Goal: Find specific page/section: Find specific page/section

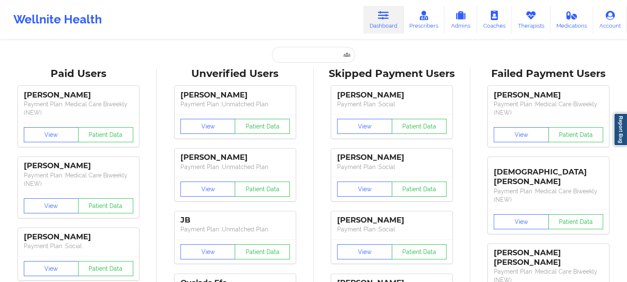
type input "[EMAIL_ADDRESS][DOMAIN_NAME]"
paste input "[PERSON_NAME]"
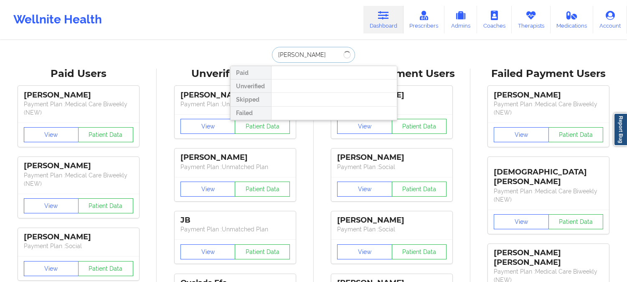
type input "[PERSON_NAME]"
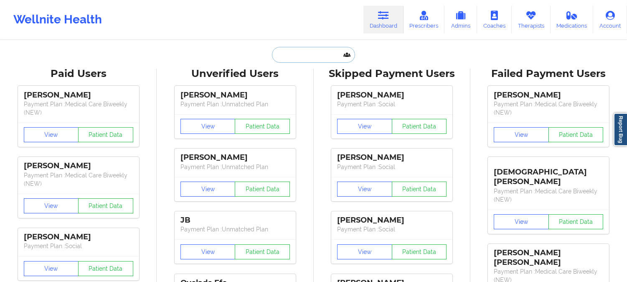
paste input "[EMAIL_ADDRESS][DOMAIN_NAME]"
type input "[EMAIL_ADDRESS][DOMAIN_NAME]"
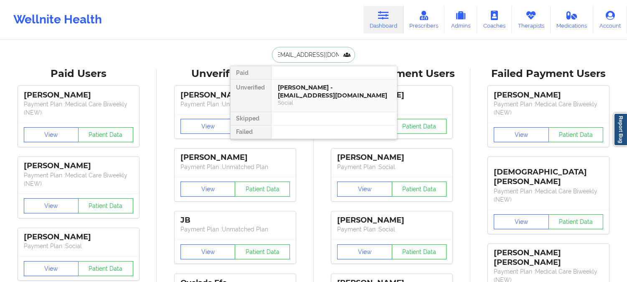
click at [301, 95] on div "[PERSON_NAME] - [EMAIL_ADDRESS][DOMAIN_NAME]" at bounding box center [334, 91] width 112 height 15
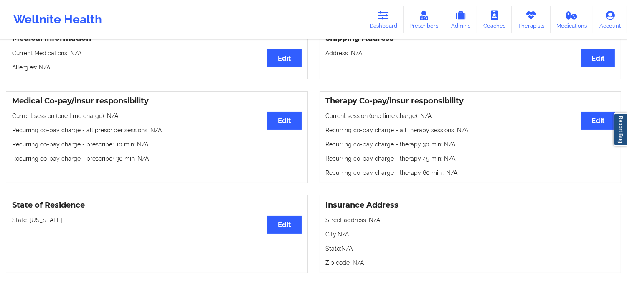
scroll to position [0, 0]
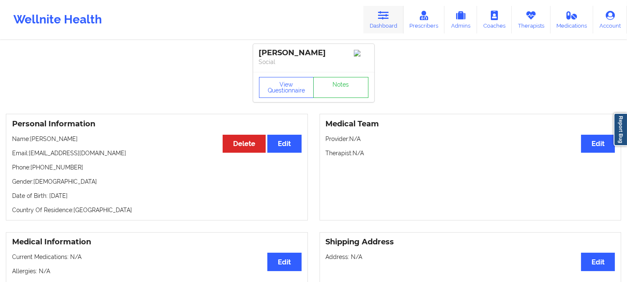
click at [387, 18] on icon at bounding box center [383, 15] width 11 height 9
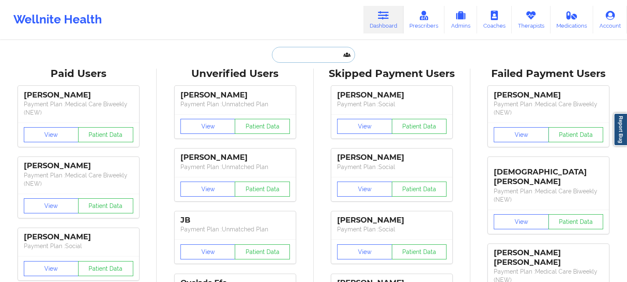
click at [320, 59] on input "text" at bounding box center [313, 55] width 83 height 16
paste input "[PERSON_NAME]"
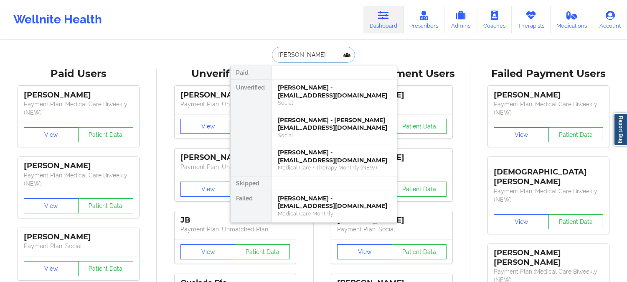
type input "[PERSON_NAME]"
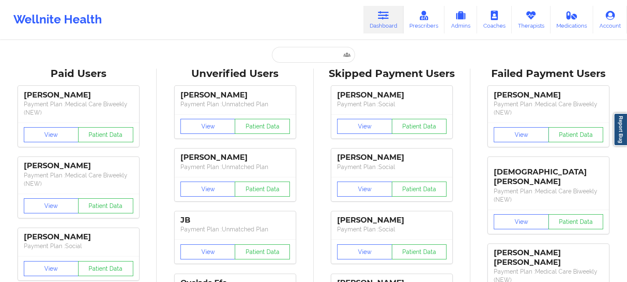
click at [277, 17] on div "Wellnite Health Dashboard Prescribers Admins Coaches Therapists Medications Acc…" at bounding box center [313, 19] width 627 height 33
click at [320, 56] on input "text" at bounding box center [313, 55] width 83 height 16
paste input "[EMAIL_ADDRESS][DOMAIN_NAME]"
type input "[EMAIL_ADDRESS][DOMAIN_NAME]"
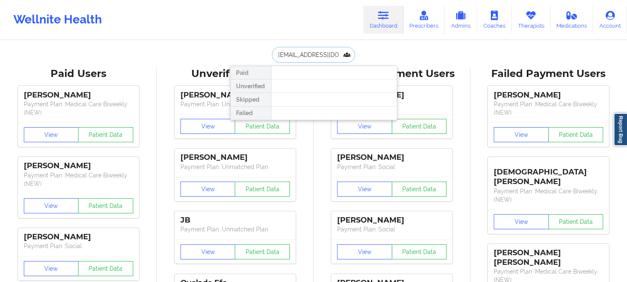
scroll to position [0, 3]
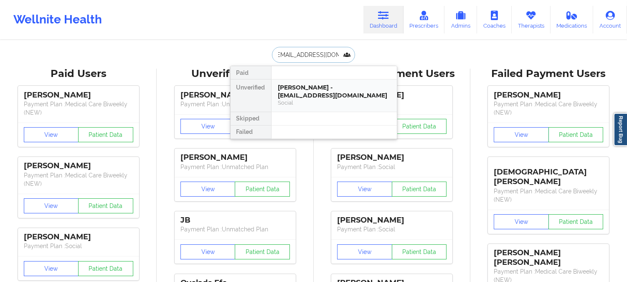
click at [313, 94] on div "[PERSON_NAME] - [EMAIL_ADDRESS][DOMAIN_NAME]" at bounding box center [334, 91] width 112 height 15
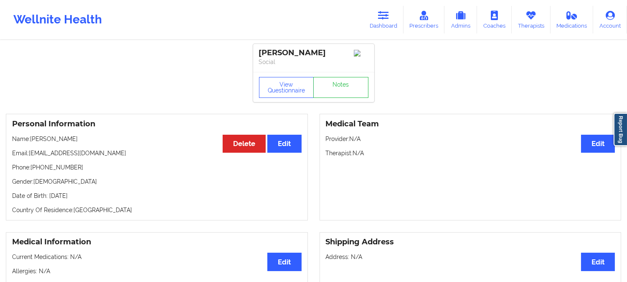
drag, startPoint x: 64, startPoint y: 142, endPoint x: 32, endPoint y: 140, distance: 32.2
click at [32, 140] on p "Name: [PERSON_NAME]" at bounding box center [157, 139] width 290 height 8
copy p "[PERSON_NAME]"
click at [387, 11] on icon at bounding box center [383, 15] width 11 height 9
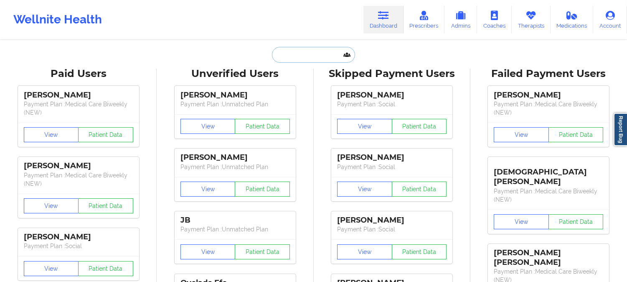
click at [304, 55] on input "text" at bounding box center [313, 55] width 83 height 16
paste input "[PERSON_NAME]"
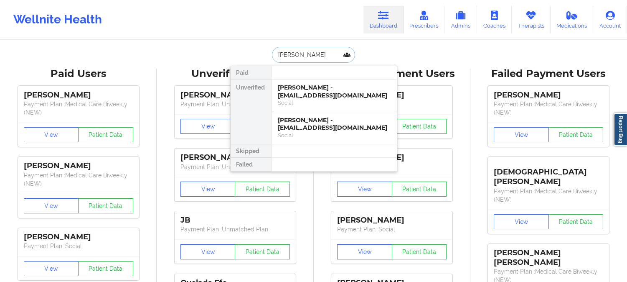
type input "[PERSON_NAME]"
click at [311, 131] on div "[PERSON_NAME] - [EMAIL_ADDRESS][DOMAIN_NAME]" at bounding box center [334, 123] width 112 height 15
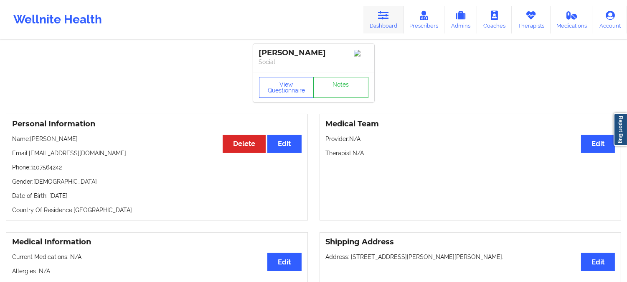
click at [389, 7] on link "Dashboard" at bounding box center [384, 20] width 40 height 28
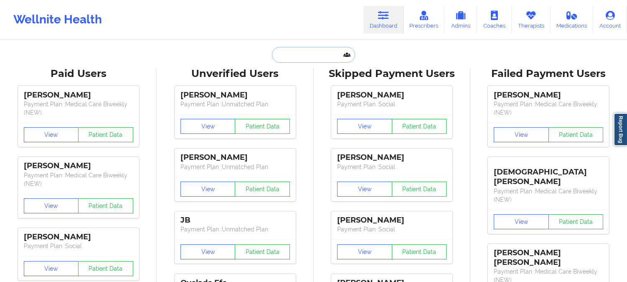
click at [316, 55] on input "text" at bounding box center [313, 55] width 83 height 16
paste input "[PERSON_NAME]"
type input "[PERSON_NAME]"
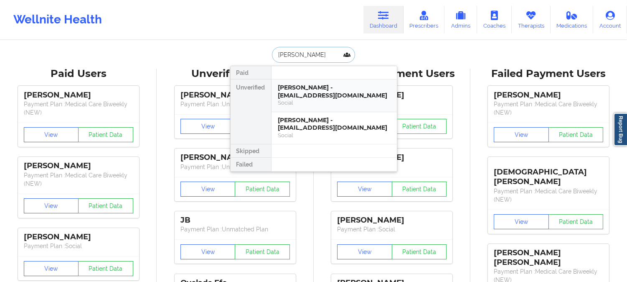
click at [320, 102] on div "Social" at bounding box center [334, 102] width 112 height 7
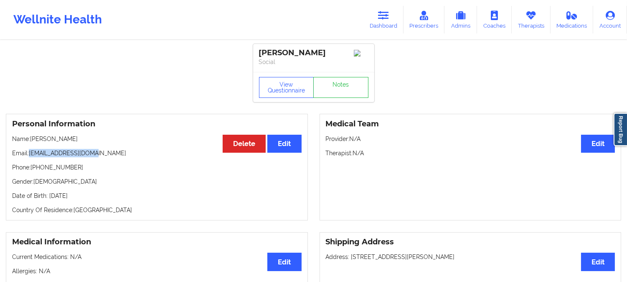
drag, startPoint x: 103, startPoint y: 156, endPoint x: 31, endPoint y: 147, distance: 72.0
click at [31, 147] on div "Personal Information Edit Delete Name: [PERSON_NAME] Email: [EMAIL_ADDRESS][DOM…" at bounding box center [157, 167] width 302 height 107
copy p "[EMAIL_ADDRESS][DOMAIN_NAME]"
click at [76, 139] on p "Name: [PERSON_NAME]" at bounding box center [157, 139] width 290 height 8
drag, startPoint x: 71, startPoint y: 141, endPoint x: 32, endPoint y: 139, distance: 39.3
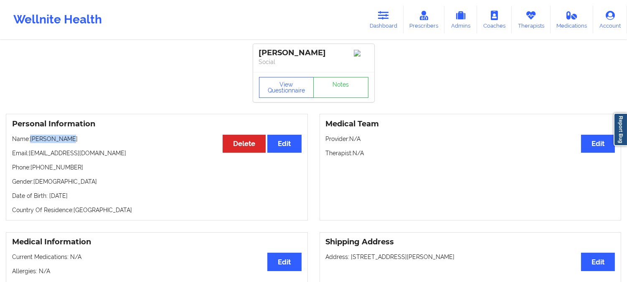
click at [32, 139] on p "Name: [PERSON_NAME]" at bounding box center [157, 139] width 290 height 8
click at [376, 26] on link "Dashboard" at bounding box center [384, 20] width 40 height 28
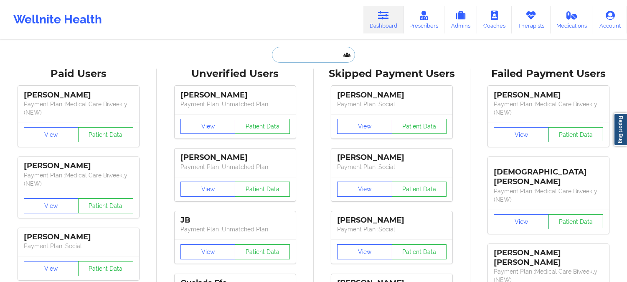
click at [321, 51] on input "text" at bounding box center [313, 55] width 83 height 16
paste input "La [PERSON_NAME]"
type input "La [PERSON_NAME]"
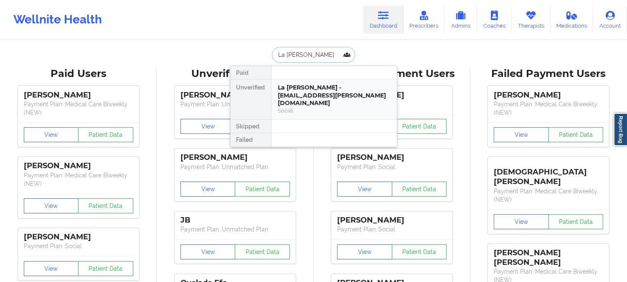
click at [315, 97] on div "La [PERSON_NAME] - [EMAIL_ADDRESS][PERSON_NAME][DOMAIN_NAME]" at bounding box center [334, 95] width 112 height 23
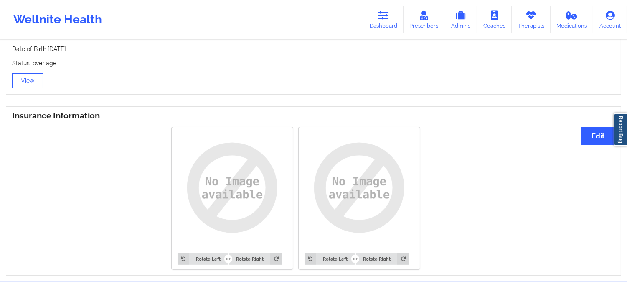
drag, startPoint x: 147, startPoint y: 199, endPoint x: 179, endPoint y: 116, distance: 89.0
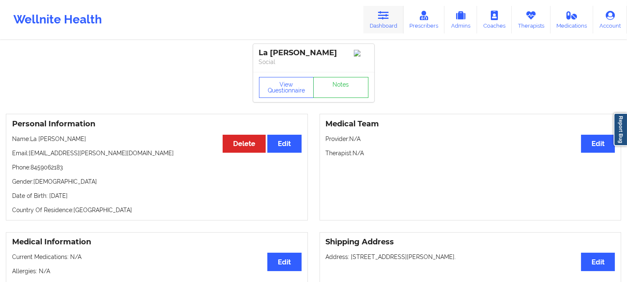
click at [379, 15] on icon at bounding box center [383, 15] width 11 height 9
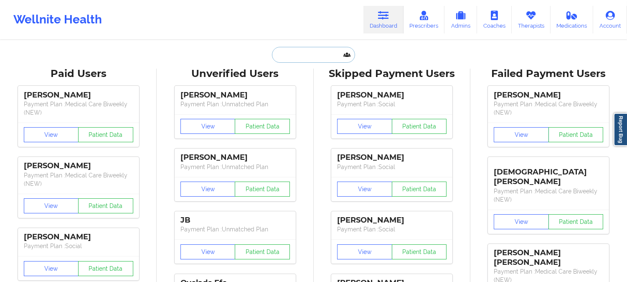
click at [310, 56] on input "text" at bounding box center [313, 55] width 83 height 16
paste input "[PERSON_NAME]"
type input "[PERSON_NAME]"
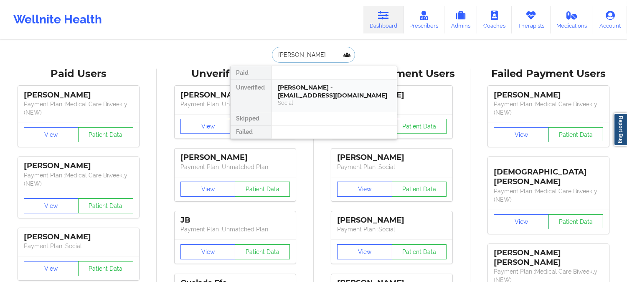
click at [318, 89] on div "[PERSON_NAME] - [EMAIL_ADDRESS][DOMAIN_NAME]" at bounding box center [334, 91] width 112 height 15
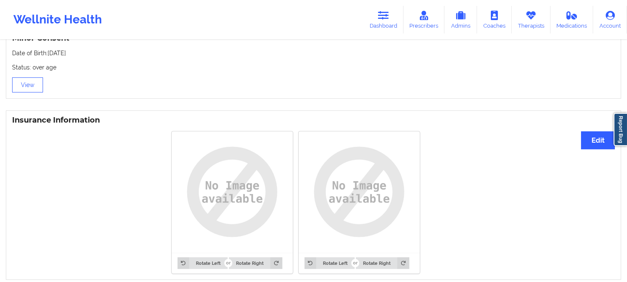
scroll to position [594, 0]
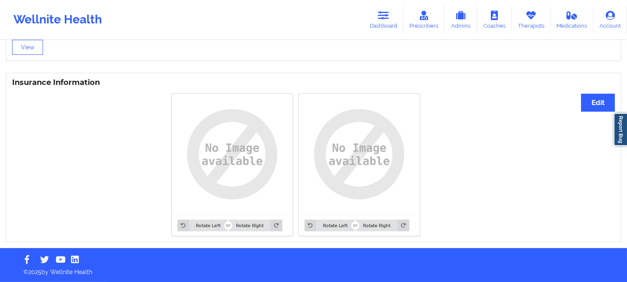
drag, startPoint x: 122, startPoint y: 211, endPoint x: 123, endPoint y: 176, distance: 34.7
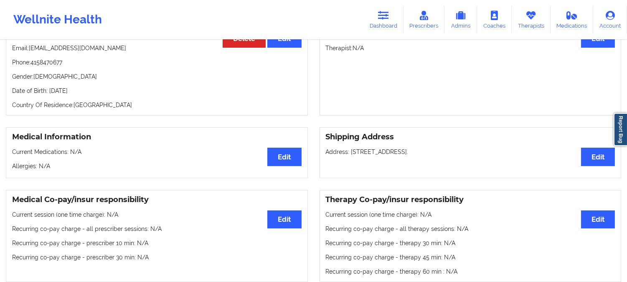
scroll to position [0, 0]
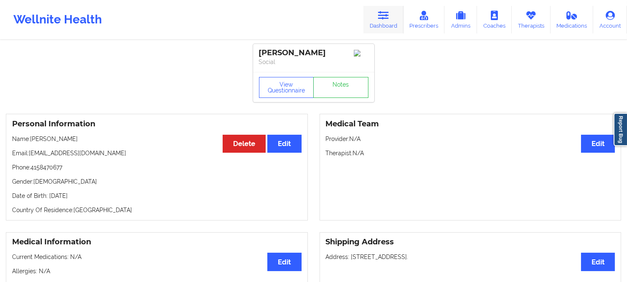
click at [387, 15] on icon at bounding box center [383, 15] width 11 height 9
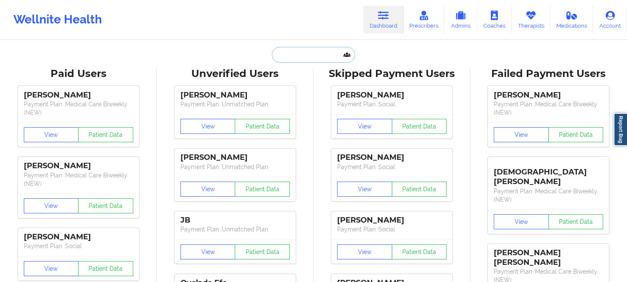
click at [322, 52] on input "text" at bounding box center [313, 55] width 83 height 16
paste input "[PERSON_NAME]"
type input "[PERSON_NAME]"
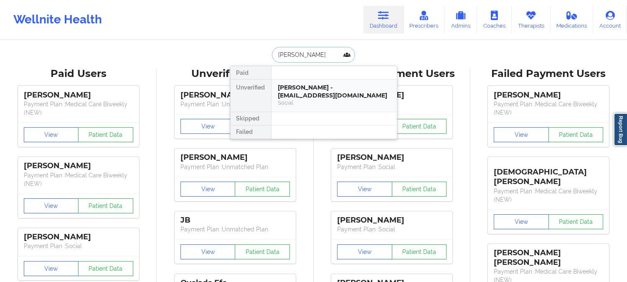
click at [324, 96] on div "[PERSON_NAME] - [EMAIL_ADDRESS][DOMAIN_NAME]" at bounding box center [334, 91] width 112 height 15
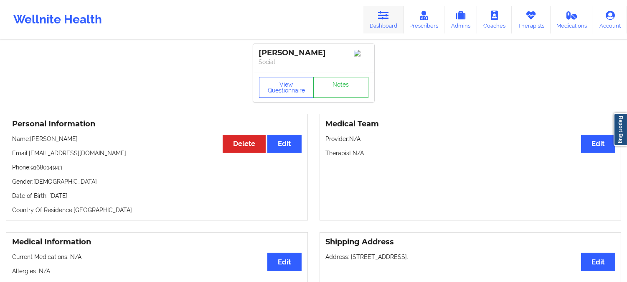
click at [389, 15] on icon at bounding box center [383, 15] width 11 height 9
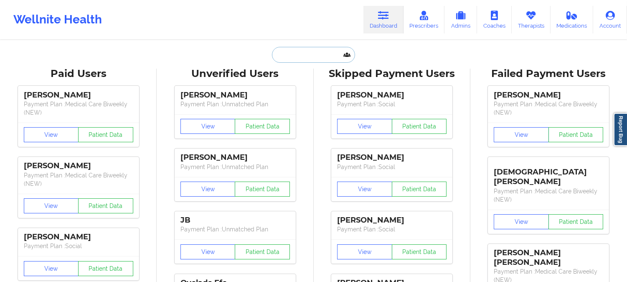
click at [324, 59] on input "text" at bounding box center [313, 55] width 83 height 16
paste input "[PERSON_NAME]"
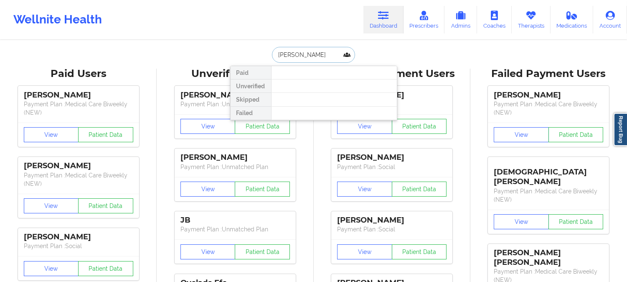
paste input "[EMAIL_ADDRESS][DOMAIN_NAME]"
type input "[EMAIL_ADDRESS][DOMAIN_NAME]"
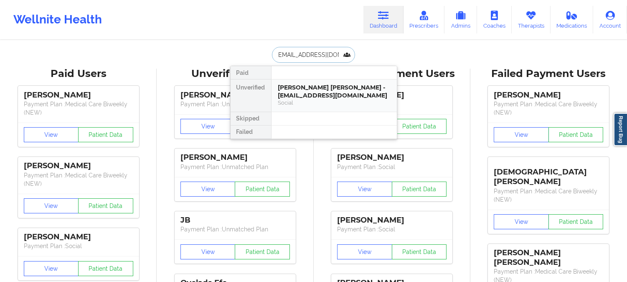
click at [333, 100] on div "Social" at bounding box center [334, 102] width 112 height 7
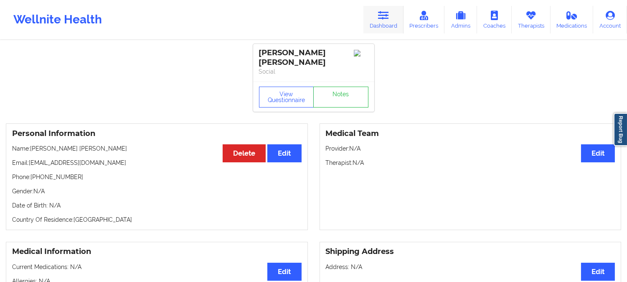
click at [378, 14] on link "Dashboard" at bounding box center [384, 20] width 40 height 28
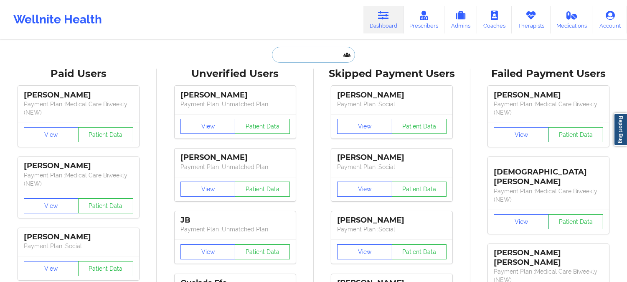
click at [313, 53] on input "text" at bounding box center [313, 55] width 83 height 16
paste input "[PERSON_NAME]"
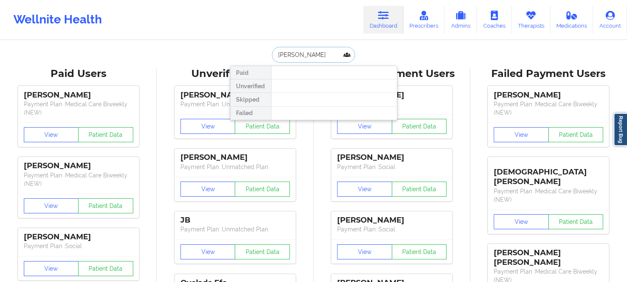
paste input "[EMAIL_ADDRESS][DOMAIN_NAME]"
click at [322, 57] on input "[EMAIL_ADDRESS][DOMAIN_NAME]" at bounding box center [313, 55] width 83 height 16
paste input "[EMAIL_ADDRESS][DOMAIN_NAME]"
type input "[EMAIL_ADDRESS][DOMAIN_NAME]"
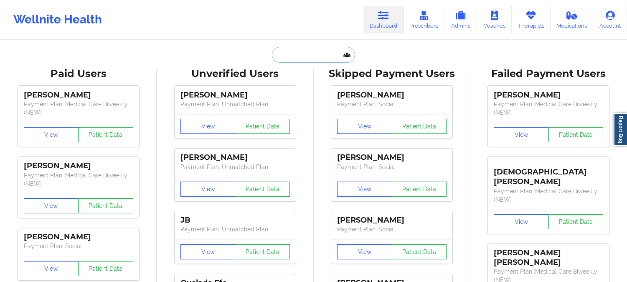
paste input "[PERSON_NAME]"
type input "[PERSON_NAME]"
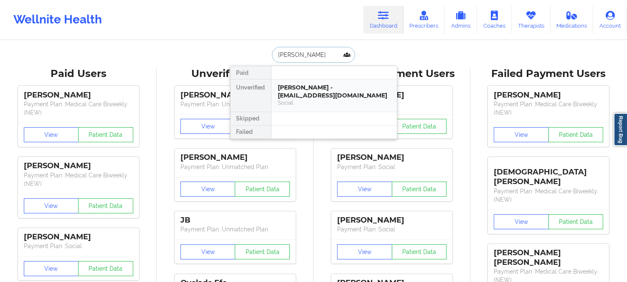
click at [307, 99] on div "Social" at bounding box center [334, 102] width 112 height 7
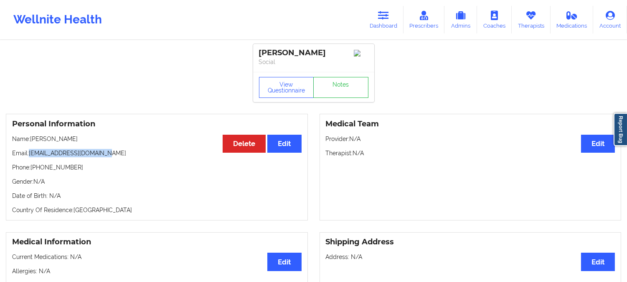
drag, startPoint x: 114, startPoint y: 158, endPoint x: 32, endPoint y: 153, distance: 82.9
click at [30, 153] on p "Email: [EMAIL_ADDRESS][DOMAIN_NAME]" at bounding box center [157, 153] width 290 height 8
copy p "[EMAIL_ADDRESS][DOMAIN_NAME]"
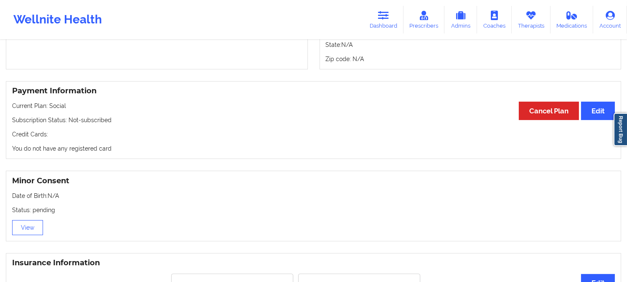
scroll to position [440, 0]
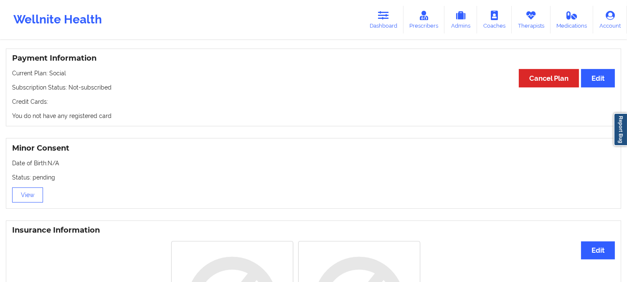
drag, startPoint x: 280, startPoint y: 165, endPoint x: 285, endPoint y: 158, distance: 8.5
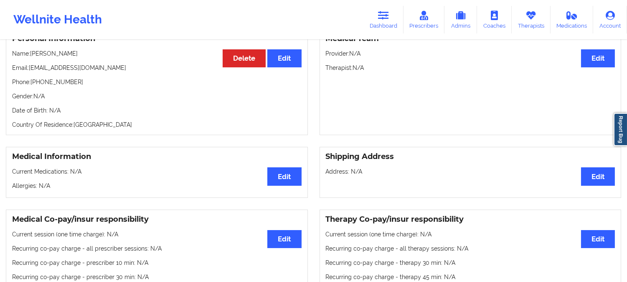
scroll to position [0, 0]
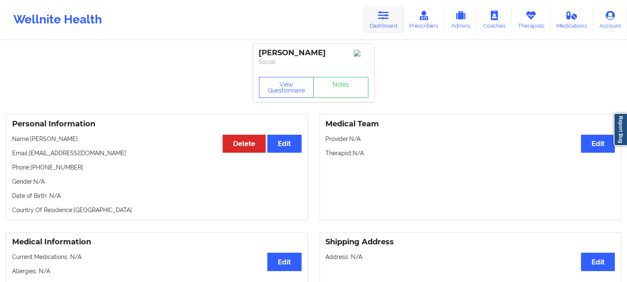
click at [394, 15] on link "Dashboard" at bounding box center [384, 20] width 40 height 28
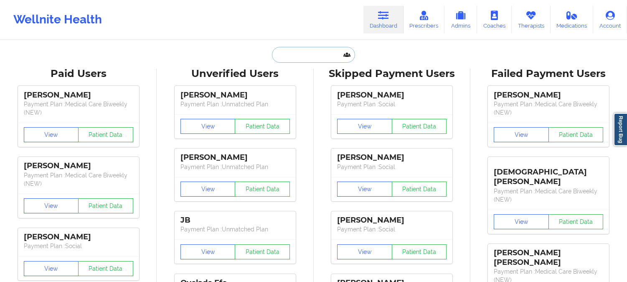
click at [303, 50] on input "text" at bounding box center [313, 55] width 83 height 16
paste input "[PERSON_NAME]"
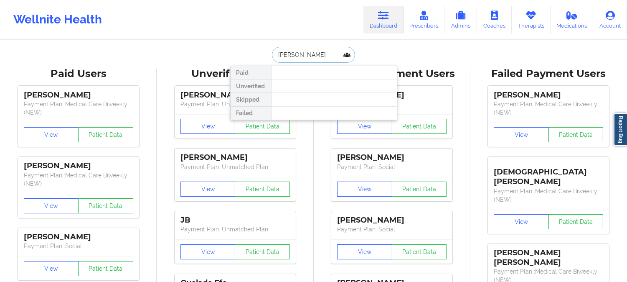
paste input "[PERSON_NAME]"
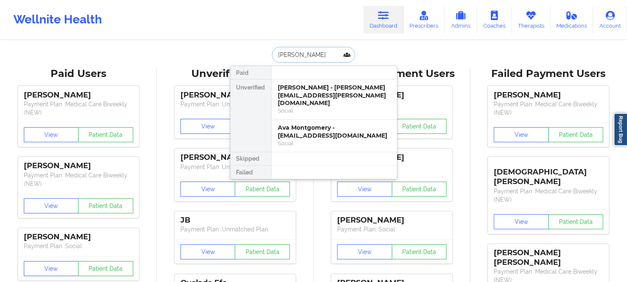
type input "[PERSON_NAME]"
click at [344, 127] on div "Ava Montgomery - [EMAIL_ADDRESS][DOMAIN_NAME]" at bounding box center [334, 131] width 112 height 15
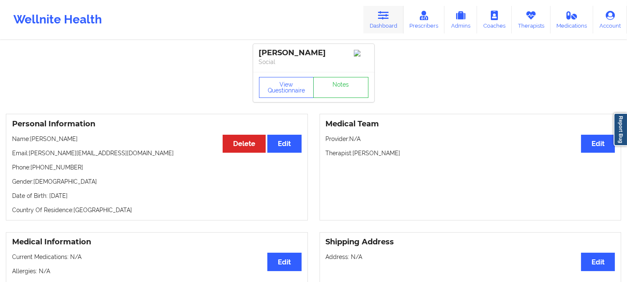
click at [381, 24] on link "Dashboard" at bounding box center [384, 20] width 40 height 28
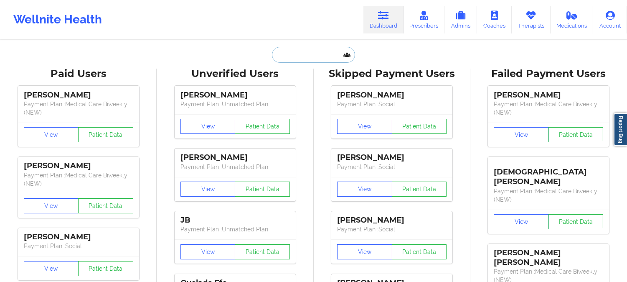
click at [312, 52] on input "text" at bounding box center [313, 55] width 83 height 16
paste input "[EMAIL_ADDRESS][PERSON_NAME][DOMAIN_NAME]"
type input "[EMAIL_ADDRESS][PERSON_NAME][DOMAIN_NAME]"
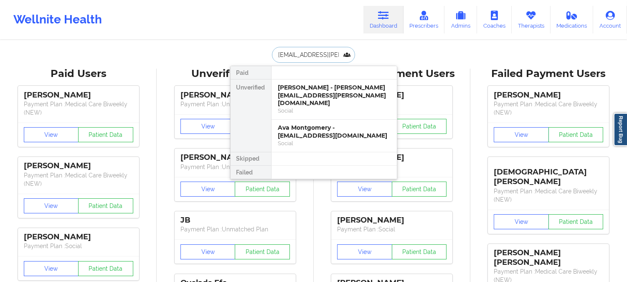
scroll to position [0, 19]
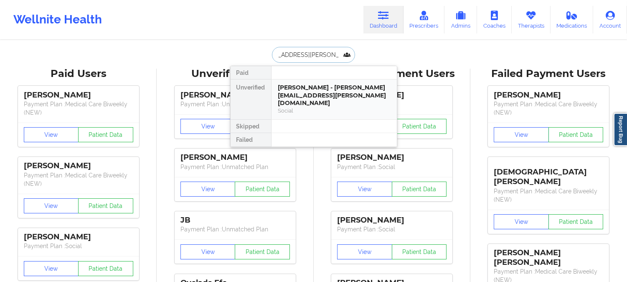
click at [308, 88] on div "[PERSON_NAME] - [PERSON_NAME][EMAIL_ADDRESS][PERSON_NAME][DOMAIN_NAME]" at bounding box center [334, 95] width 112 height 23
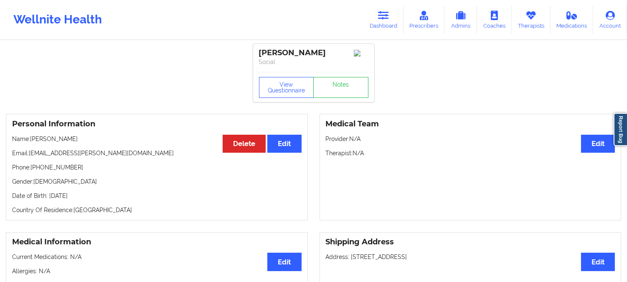
drag, startPoint x: 85, startPoint y: 142, endPoint x: 32, endPoint y: 140, distance: 53.5
click at [32, 140] on p "Name: [PERSON_NAME]" at bounding box center [157, 139] width 290 height 8
copy p "[PERSON_NAME]"
click at [374, 15] on link "Dashboard" at bounding box center [384, 20] width 40 height 28
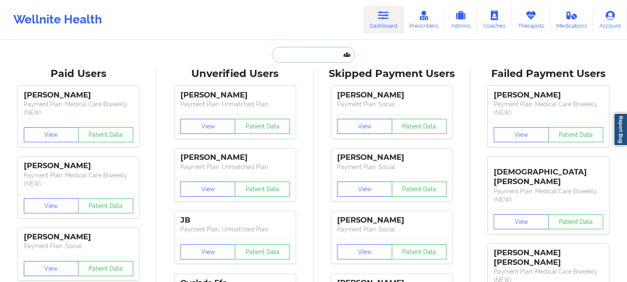
click at [323, 53] on input "text" at bounding box center [313, 55] width 83 height 16
paste input "[PERSON_NAME]"
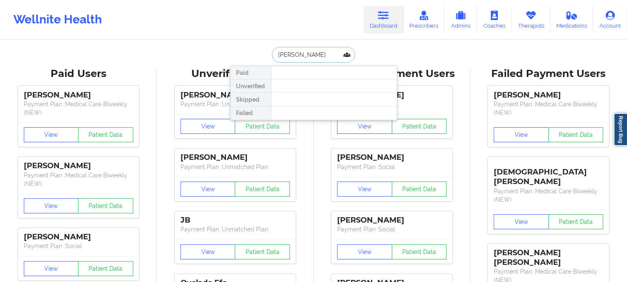
paste input "[EMAIL_ADDRESS][DOMAIN_NAME]"
type input "[EMAIL_ADDRESS][DOMAIN_NAME]"
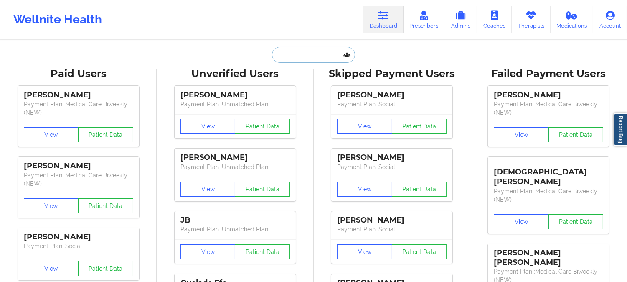
paste input "[PERSON_NAME]"
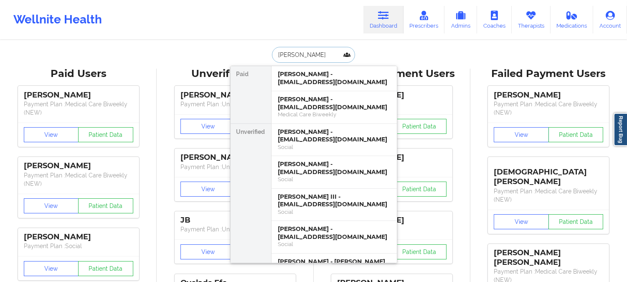
paste input "[PERSON_NAME]"
type input "[PERSON_NAME]"
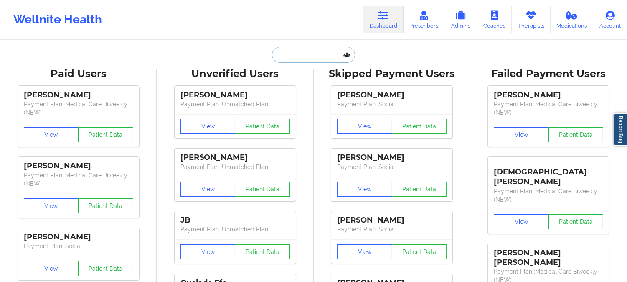
click at [321, 55] on input "text" at bounding box center [313, 55] width 83 height 16
paste input "[PERSON_NAME]"
type input "[PERSON_NAME]"
click at [304, 50] on input "text" at bounding box center [313, 55] width 83 height 16
paste input "[PERSON_NAME]"
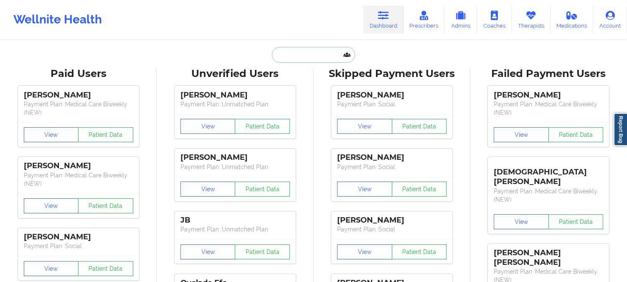
type input "[PERSON_NAME]"
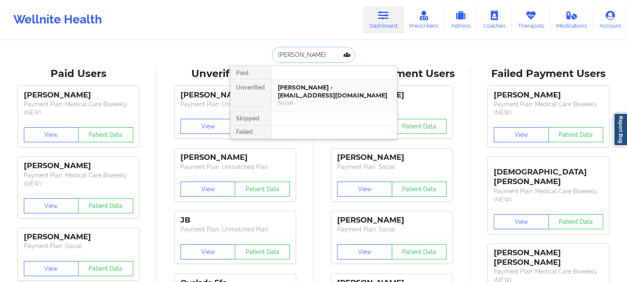
click at [324, 102] on div "Social" at bounding box center [334, 102] width 112 height 7
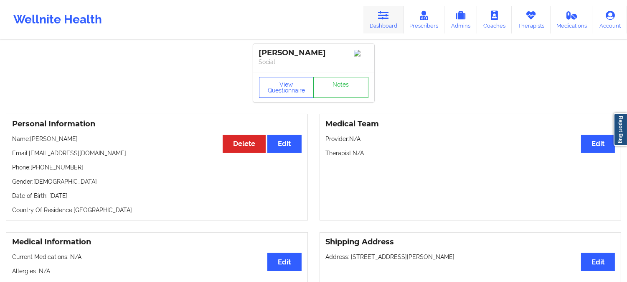
click at [376, 13] on link "Dashboard" at bounding box center [384, 20] width 40 height 28
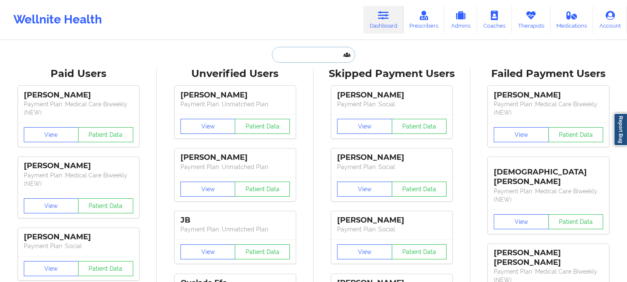
click at [307, 53] on input "text" at bounding box center [313, 55] width 83 height 16
paste input "[PERSON_NAME]"
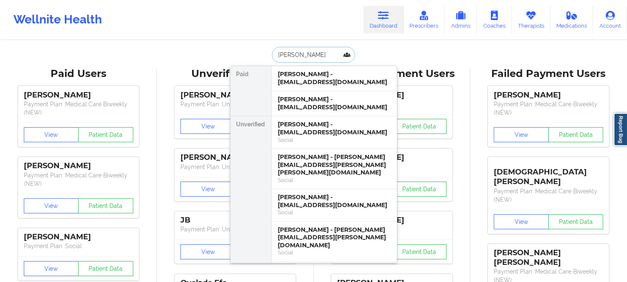
paste input "[PERSON_NAME]"
type input "[PERSON_NAME]"
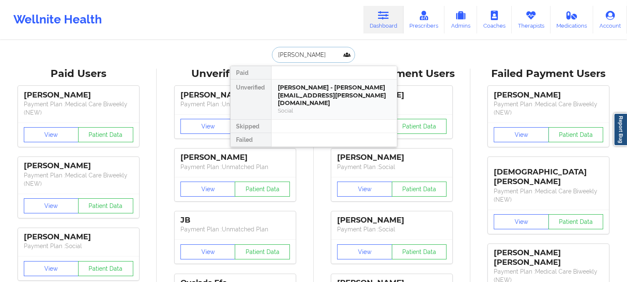
click at [318, 98] on div "[PERSON_NAME] - [PERSON_NAME][EMAIL_ADDRESS][PERSON_NAME][DOMAIN_NAME]" at bounding box center [334, 95] width 112 height 23
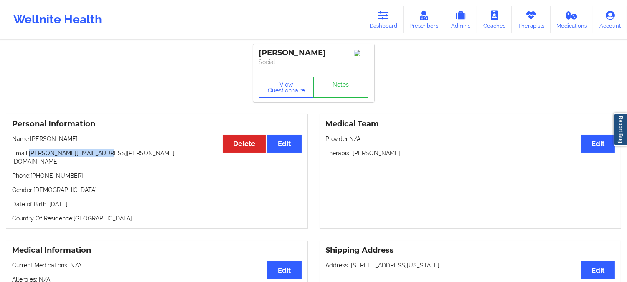
drag, startPoint x: 102, startPoint y: 157, endPoint x: 29, endPoint y: 156, distance: 72.7
click at [29, 156] on p "Email: [PERSON_NAME][EMAIL_ADDRESS][PERSON_NAME][DOMAIN_NAME]" at bounding box center [157, 157] width 290 height 17
copy p "[PERSON_NAME][EMAIL_ADDRESS][PERSON_NAME][DOMAIN_NAME]"
click at [379, 17] on icon at bounding box center [383, 15] width 11 height 9
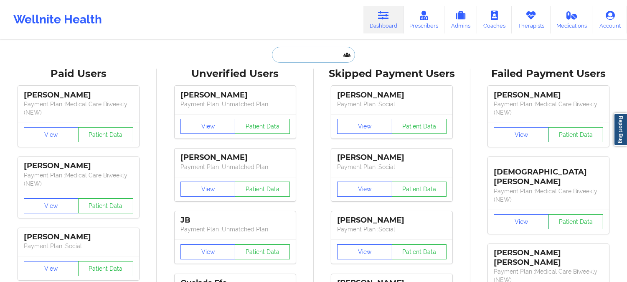
click at [311, 59] on input "text" at bounding box center [313, 55] width 83 height 16
paste input "[DEMOGRAPHIC_DATA][PERSON_NAME]"
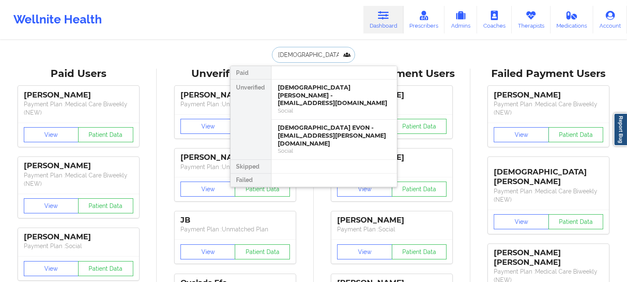
type input "[DEMOGRAPHIC_DATA][PERSON_NAME]"
click at [335, 81] on div "[DEMOGRAPHIC_DATA][PERSON_NAME] - [EMAIL_ADDRESS][DOMAIN_NAME] Social" at bounding box center [334, 99] width 125 height 40
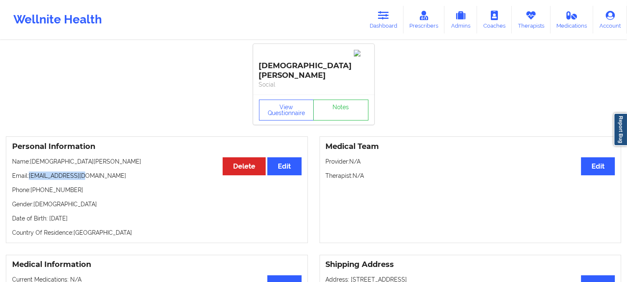
drag, startPoint x: 92, startPoint y: 158, endPoint x: 31, endPoint y: 156, distance: 61.5
click at [31, 171] on p "Email: [EMAIL_ADDRESS][DOMAIN_NAME]" at bounding box center [157, 175] width 290 height 8
copy p "[EMAIL_ADDRESS][DOMAIN_NAME]"
click at [384, 23] on link "Dashboard" at bounding box center [384, 20] width 40 height 28
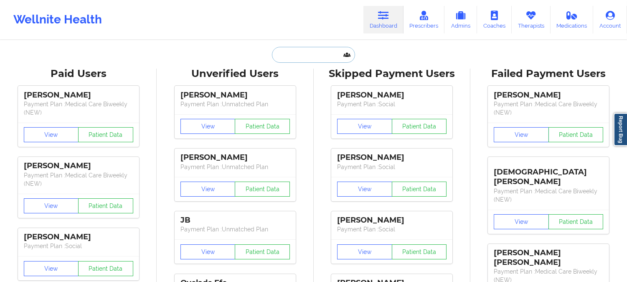
click at [318, 56] on input "text" at bounding box center [313, 55] width 83 height 16
paste input "[DEMOGRAPHIC_DATA][PERSON_NAME]"
type input "[DEMOGRAPHIC_DATA][PERSON_NAME]"
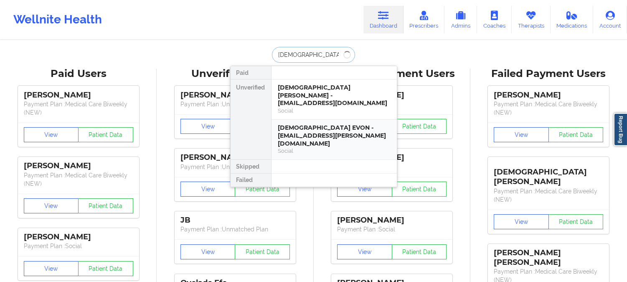
click at [325, 147] on div "Social" at bounding box center [334, 150] width 112 height 7
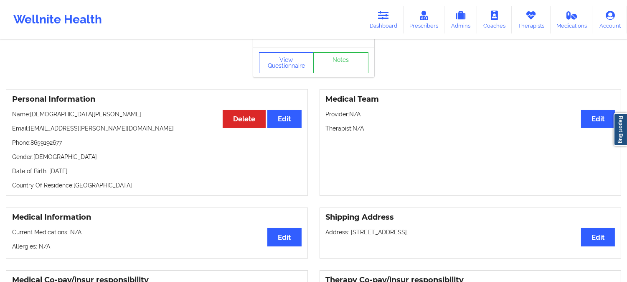
scroll to position [46, 0]
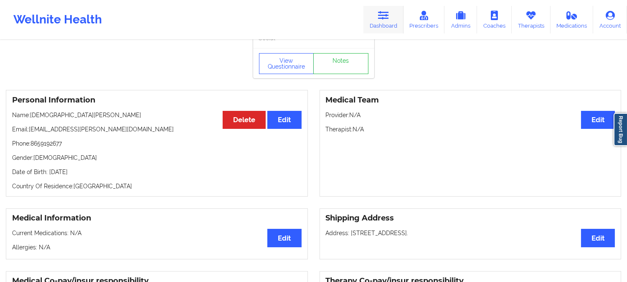
click at [381, 14] on icon at bounding box center [383, 15] width 11 height 9
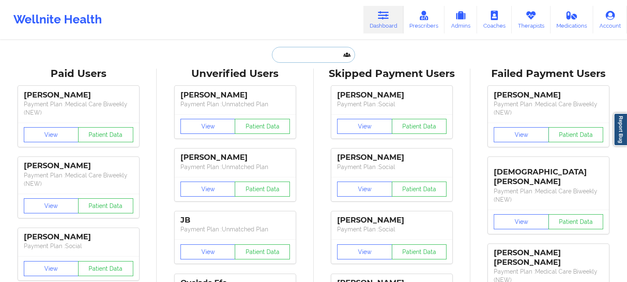
click at [312, 57] on input "text" at bounding box center [313, 55] width 83 height 16
paste input "[EMAIL_ADDRESS][DOMAIN_NAME]"
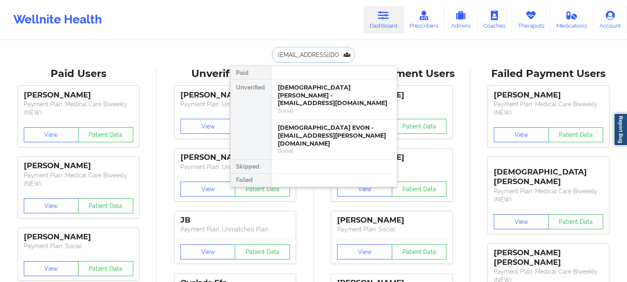
type input "[EMAIL_ADDRESS][DOMAIN_NAME]"
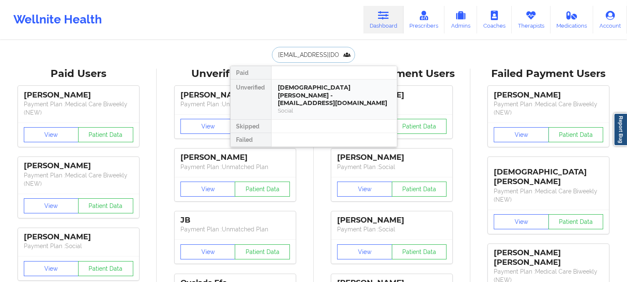
click at [328, 107] on div "Social" at bounding box center [334, 110] width 112 height 7
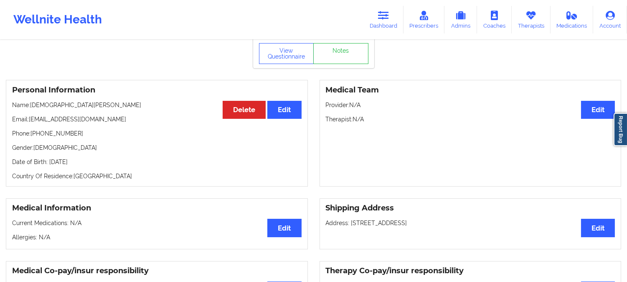
scroll to position [46, 0]
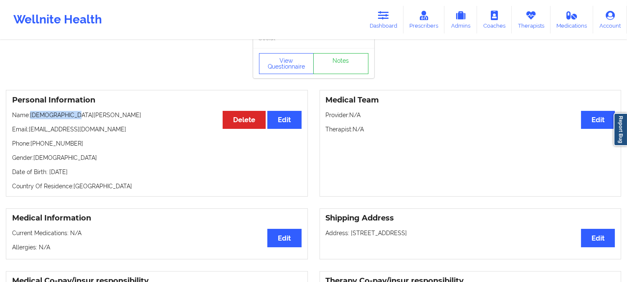
drag, startPoint x: 72, startPoint y: 94, endPoint x: 32, endPoint y: 94, distance: 39.7
click at [32, 111] on p "Name: [PERSON_NAME]" at bounding box center [157, 115] width 290 height 8
copy p "[DEMOGRAPHIC_DATA][PERSON_NAME]"
click at [394, 13] on link "Dashboard" at bounding box center [384, 20] width 40 height 28
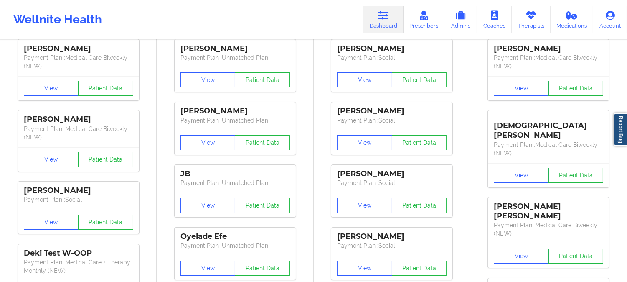
drag, startPoint x: 314, startPoint y: 183, endPoint x: 323, endPoint y: 143, distance: 41.2
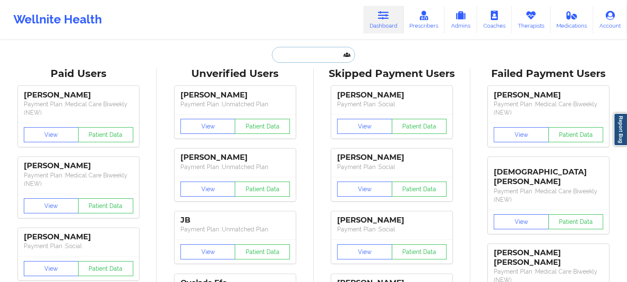
click at [307, 60] on input "text" at bounding box center [313, 55] width 83 height 16
paste input "[DEMOGRAPHIC_DATA][PERSON_NAME]"
type input "[DEMOGRAPHIC_DATA][PERSON_NAME]"
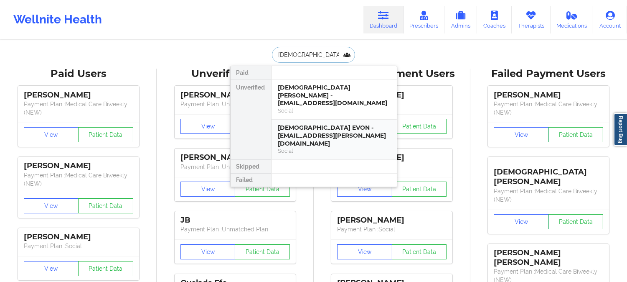
click at [344, 130] on div "[DEMOGRAPHIC_DATA] EVON - [EMAIL_ADDRESS][PERSON_NAME][DOMAIN_NAME]" at bounding box center [334, 135] width 112 height 23
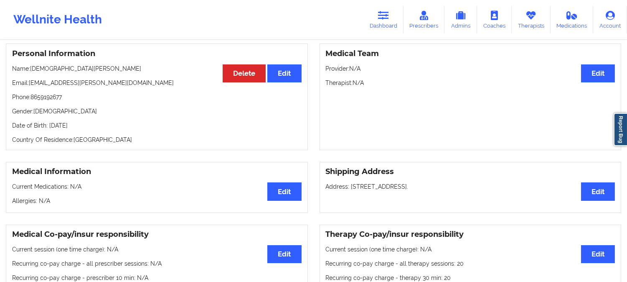
scroll to position [46, 0]
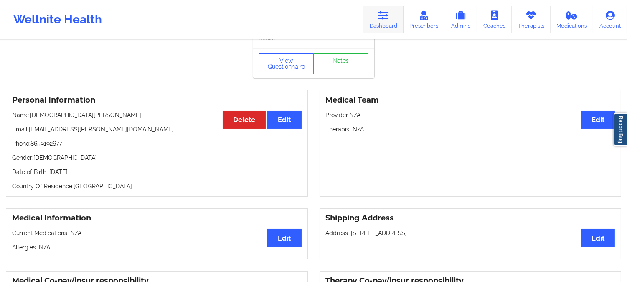
click at [389, 18] on icon at bounding box center [383, 15] width 11 height 9
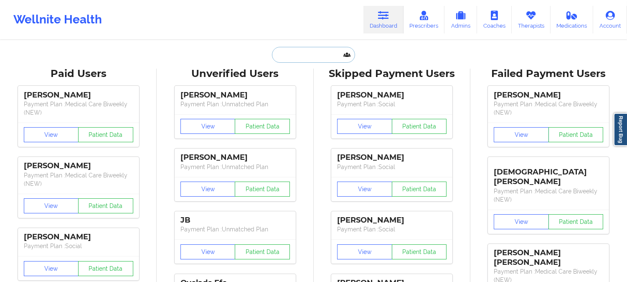
click at [303, 47] on input "text" at bounding box center [313, 55] width 83 height 16
paste input "[EMAIL_ADDRESS][DOMAIN_NAME]"
type input "[EMAIL_ADDRESS][DOMAIN_NAME]"
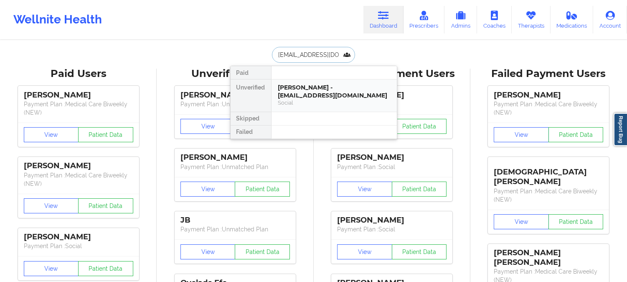
click at [316, 92] on div "[PERSON_NAME] - [EMAIL_ADDRESS][DOMAIN_NAME]" at bounding box center [334, 91] width 112 height 15
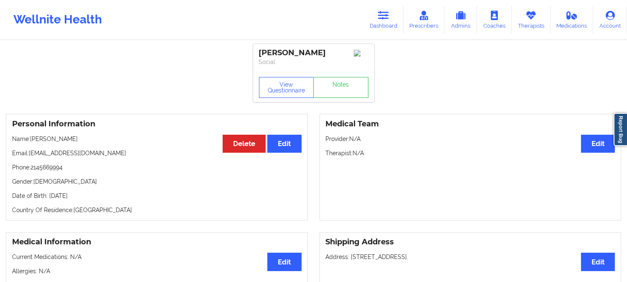
drag, startPoint x: 85, startPoint y: 143, endPoint x: 31, endPoint y: 140, distance: 54.4
click at [31, 140] on p "Name: [PERSON_NAME]" at bounding box center [157, 139] width 290 height 8
copy p "[PERSON_NAME]"
click at [387, 14] on icon at bounding box center [383, 15] width 11 height 9
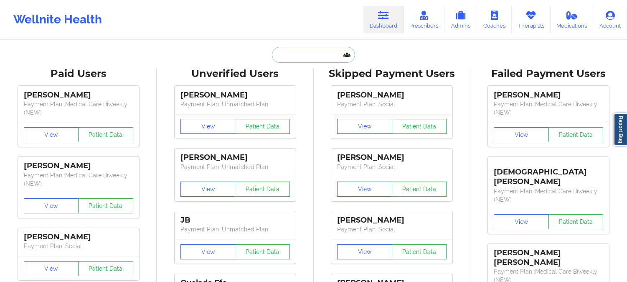
click at [335, 51] on input "text" at bounding box center [313, 55] width 83 height 16
paste input "[PERSON_NAME]"
type input "[PERSON_NAME]"
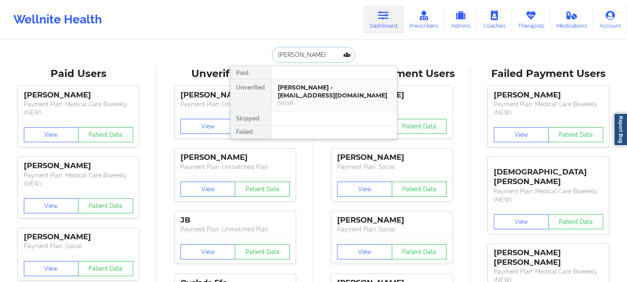
click at [302, 92] on div "[PERSON_NAME] - [EMAIL_ADDRESS][DOMAIN_NAME]" at bounding box center [334, 91] width 112 height 15
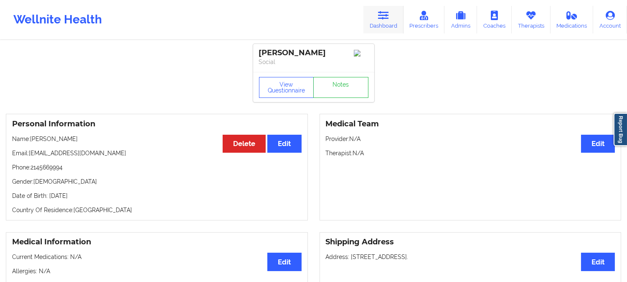
click at [370, 16] on link "Dashboard" at bounding box center [384, 20] width 40 height 28
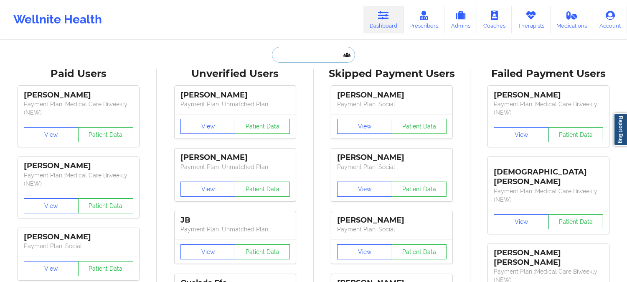
click at [307, 55] on input "text" at bounding box center [313, 55] width 83 height 16
paste input "[EMAIL_ADDRESS][DOMAIN_NAME]"
type input "[EMAIL_ADDRESS][DOMAIN_NAME]"
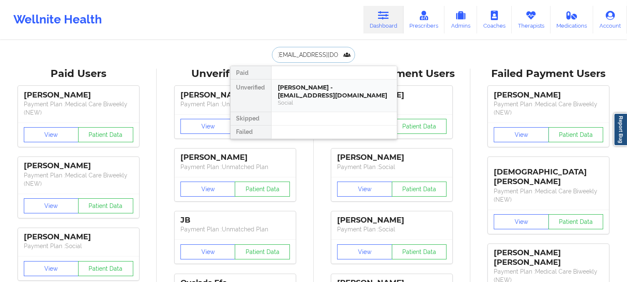
click at [319, 98] on div "[PERSON_NAME] - [EMAIL_ADDRESS][DOMAIN_NAME]" at bounding box center [334, 91] width 112 height 15
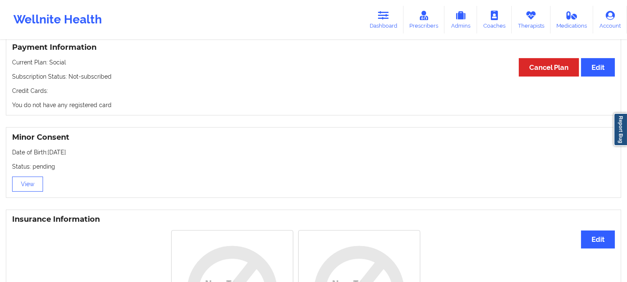
scroll to position [557, 0]
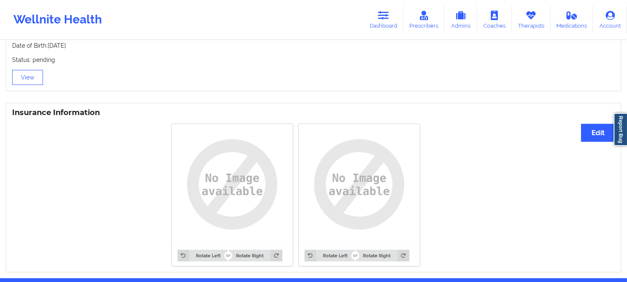
drag, startPoint x: 145, startPoint y: 184, endPoint x: 135, endPoint y: 189, distance: 11.2
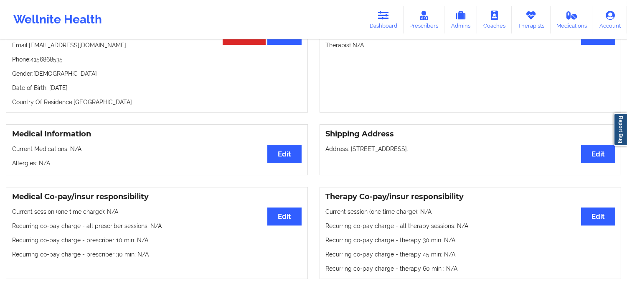
scroll to position [0, 0]
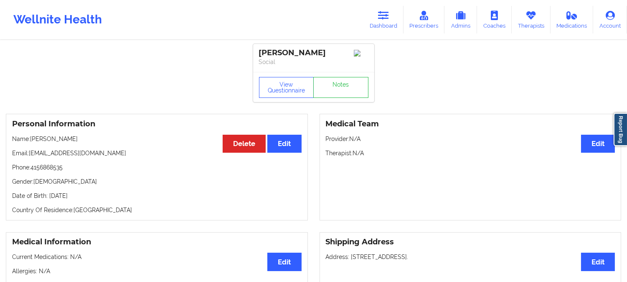
drag, startPoint x: 90, startPoint y: 142, endPoint x: 36, endPoint y: 142, distance: 53.9
click at [31, 141] on p "Name: [PERSON_NAME]" at bounding box center [157, 139] width 290 height 8
copy p "[PERSON_NAME]"
click at [383, 12] on icon at bounding box center [383, 15] width 11 height 9
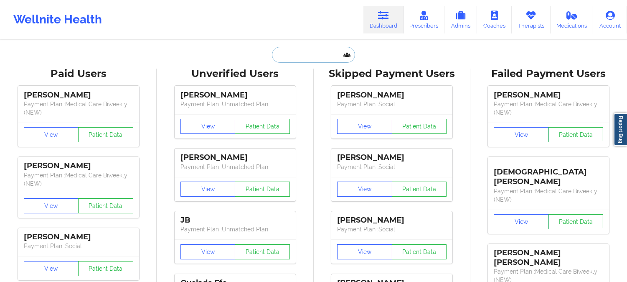
click at [320, 51] on input "text" at bounding box center [313, 55] width 83 height 16
paste input "[PERSON_NAME]"
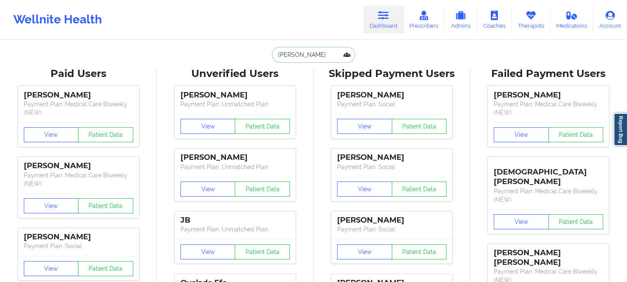
click at [328, 56] on input "[PERSON_NAME]" at bounding box center [313, 55] width 83 height 16
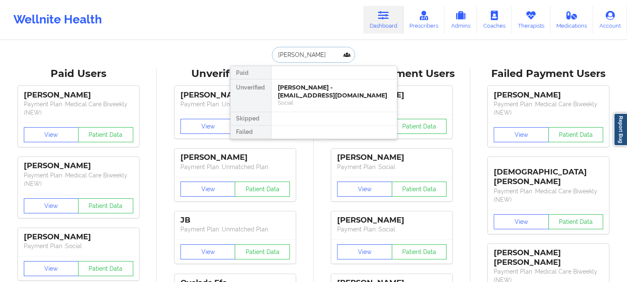
paste input "[EMAIL_ADDRESS][DOMAIN_NAME]"
type input "[EMAIL_ADDRESS][DOMAIN_NAME]"
click at [311, 89] on div "[PERSON_NAME] - [EMAIL_ADDRESS][DOMAIN_NAME]" at bounding box center [334, 91] width 112 height 15
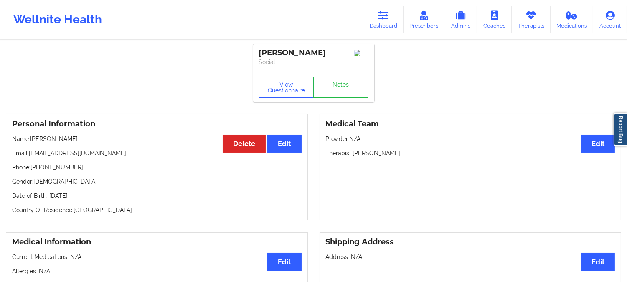
drag, startPoint x: 78, startPoint y: 140, endPoint x: 31, endPoint y: 138, distance: 47.7
click at [31, 138] on p "Name: [PERSON_NAME]" at bounding box center [157, 139] width 290 height 8
copy p "[PERSON_NAME]"
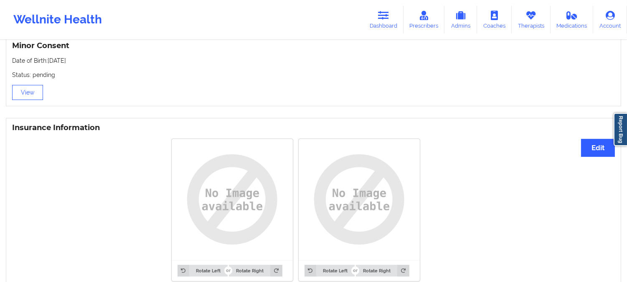
scroll to position [594, 0]
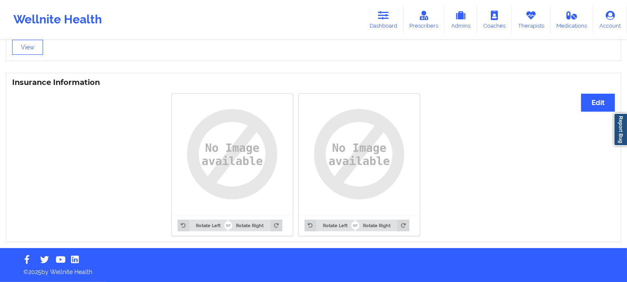
drag, startPoint x: 547, startPoint y: 189, endPoint x: 544, endPoint y: 184, distance: 5.4
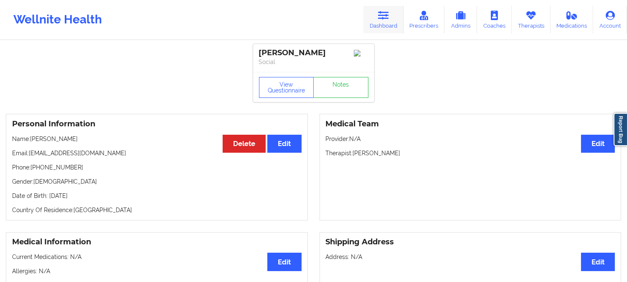
click at [388, 14] on icon at bounding box center [383, 15] width 11 height 9
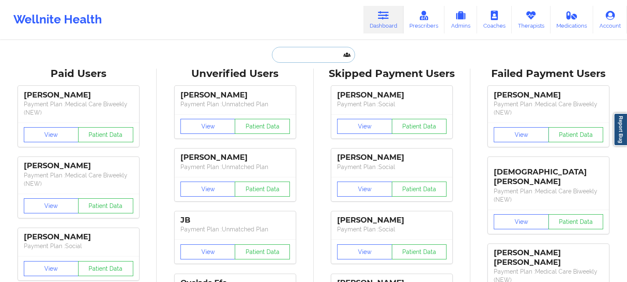
click at [322, 51] on input "text" at bounding box center [313, 55] width 83 height 16
paste input "[PERSON_NAME]"
type input "[PERSON_NAME]"
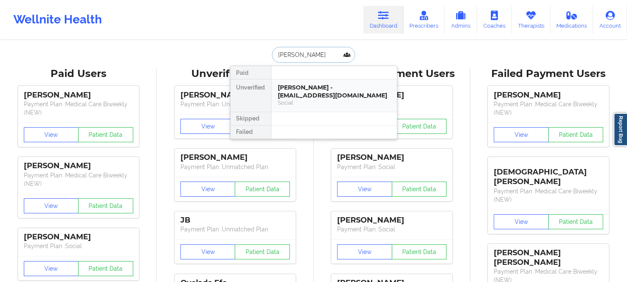
click at [322, 84] on div "[PERSON_NAME] - [EMAIL_ADDRESS][DOMAIN_NAME]" at bounding box center [334, 91] width 112 height 15
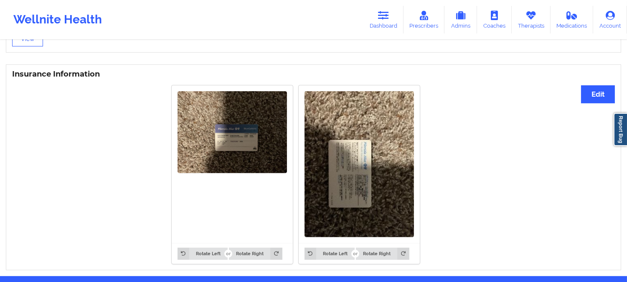
scroll to position [630, 0]
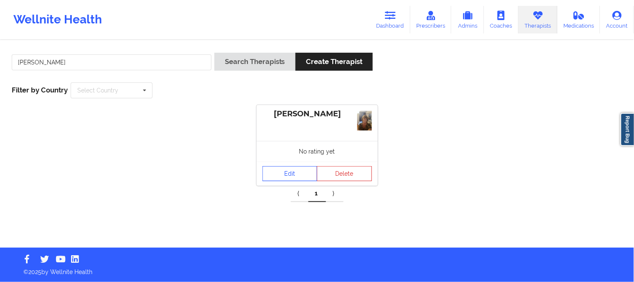
click at [298, 170] on link "Edit" at bounding box center [289, 173] width 55 height 15
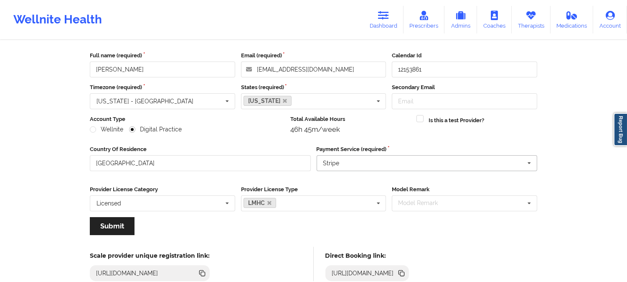
scroll to position [93, 0]
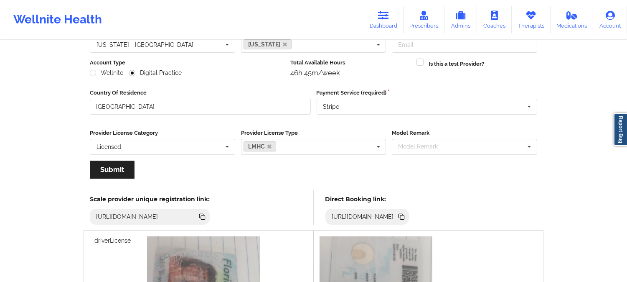
click at [405, 219] on icon at bounding box center [402, 217] width 4 height 4
